Goal: Information Seeking & Learning: Find specific fact

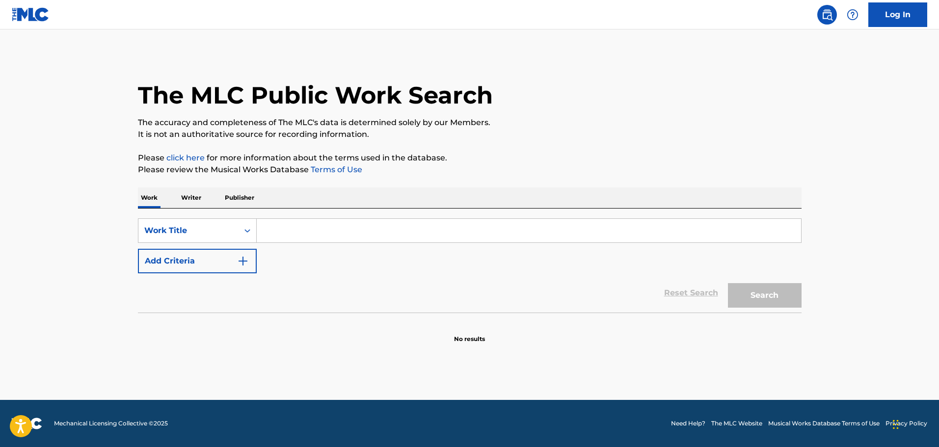
click at [306, 231] on input "Search Form" at bounding box center [529, 231] width 544 height 24
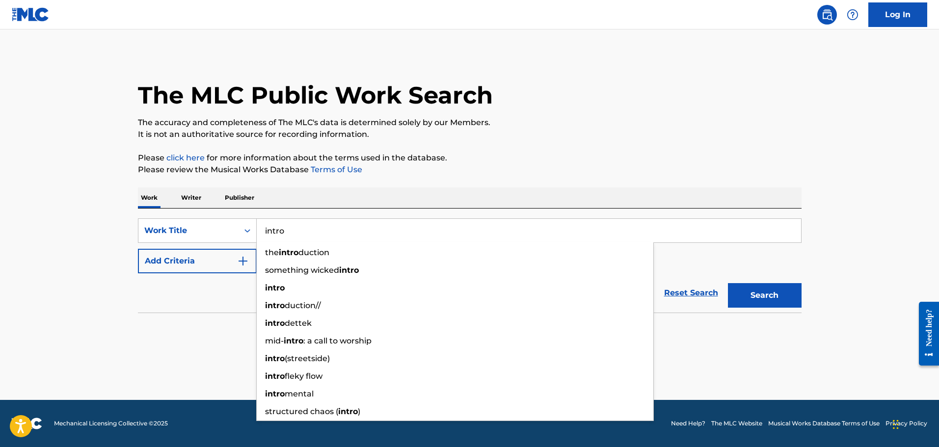
type input "intro"
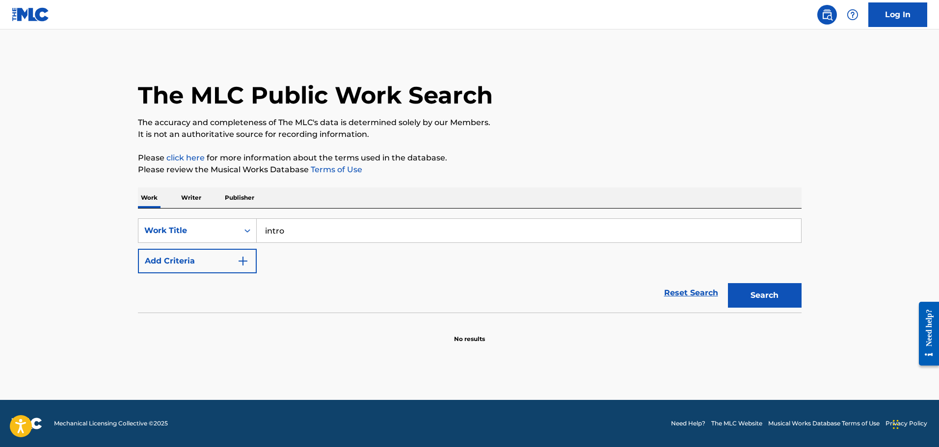
click at [206, 310] on div "Reset Search Search" at bounding box center [470, 292] width 664 height 39
click at [200, 247] on div "SearchWithCriteria06a89540-c720-438e-b25c-ebdd06b71762 Work Title intro Add Cri…" at bounding box center [470, 245] width 664 height 55
click at [227, 265] on button "Add Criteria" at bounding box center [197, 261] width 119 height 25
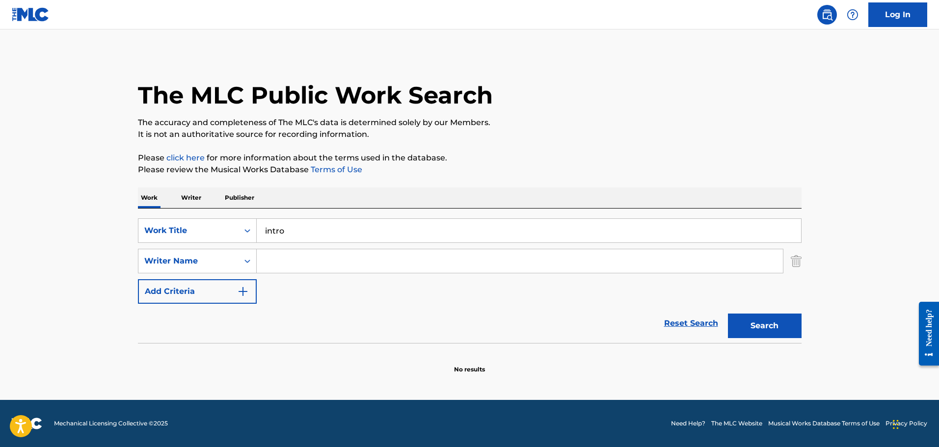
click at [292, 261] on input "Search Form" at bounding box center [520, 261] width 526 height 24
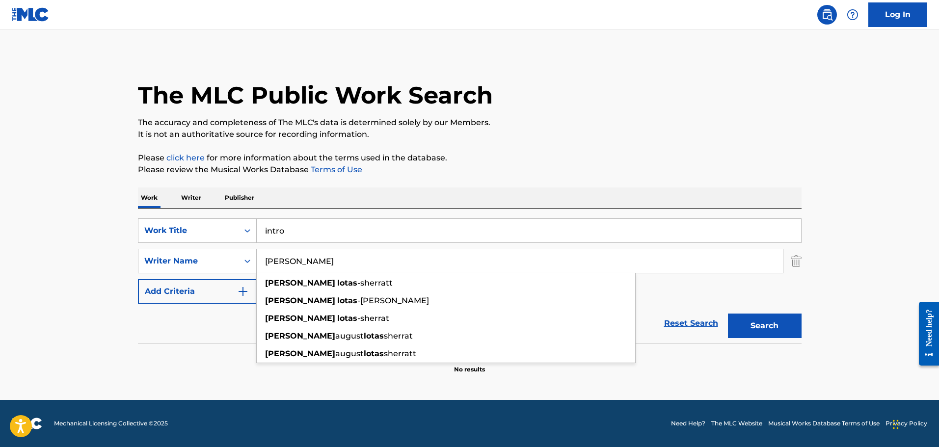
click at [357, 284] on span "­-sherratt" at bounding box center [374, 282] width 35 height 9
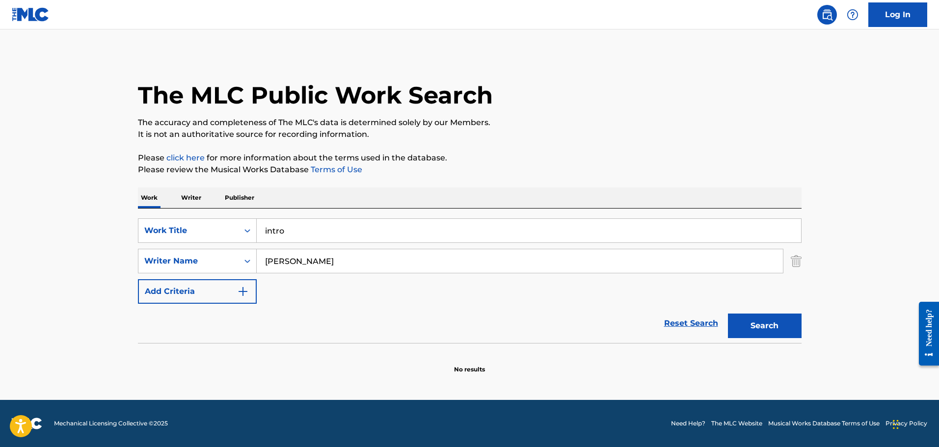
click at [757, 327] on button "Search" at bounding box center [765, 326] width 74 height 25
click at [361, 245] on div "SearchWithCriteria06a89540-c720-438e-b25c-ebdd06b71762 Work Title intro SearchW…" at bounding box center [470, 260] width 664 height 85
click at [367, 266] on input "[PERSON_NAME]" at bounding box center [520, 261] width 526 height 24
click at [728, 314] on button "Search" at bounding box center [765, 326] width 74 height 25
click at [350, 263] on input "[PERSON_NAME]" at bounding box center [520, 261] width 526 height 24
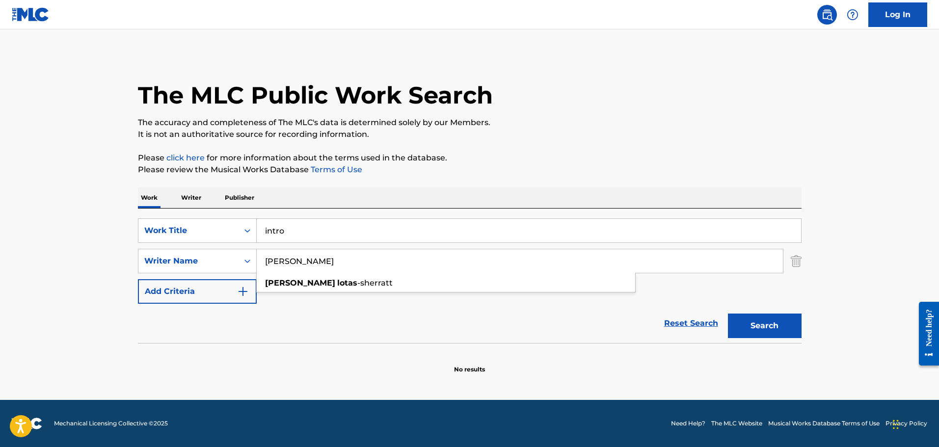
type input "[PERSON_NAME]"
click at [764, 325] on button "Search" at bounding box center [765, 326] width 74 height 25
